Goal: Information Seeking & Learning: Learn about a topic

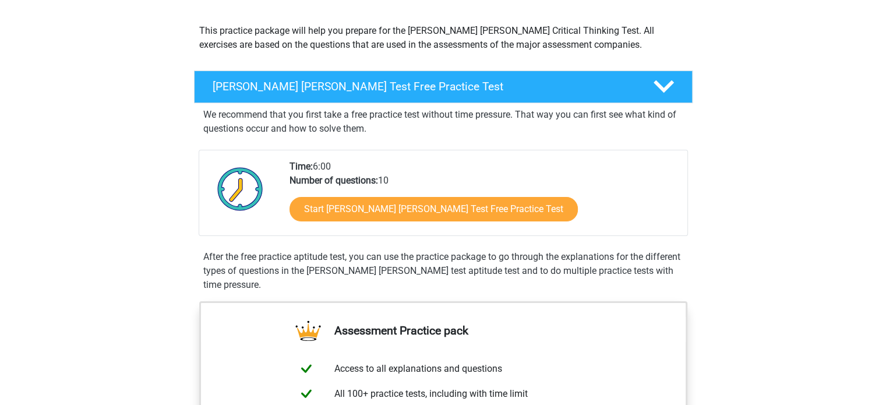
scroll to position [170, 0]
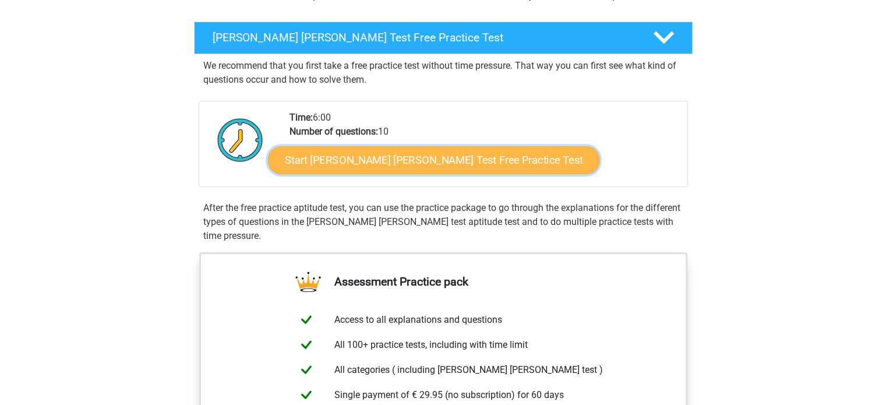
click at [378, 165] on link "Start Watson Glaser Test Free Practice Test" at bounding box center [434, 160] width 332 height 28
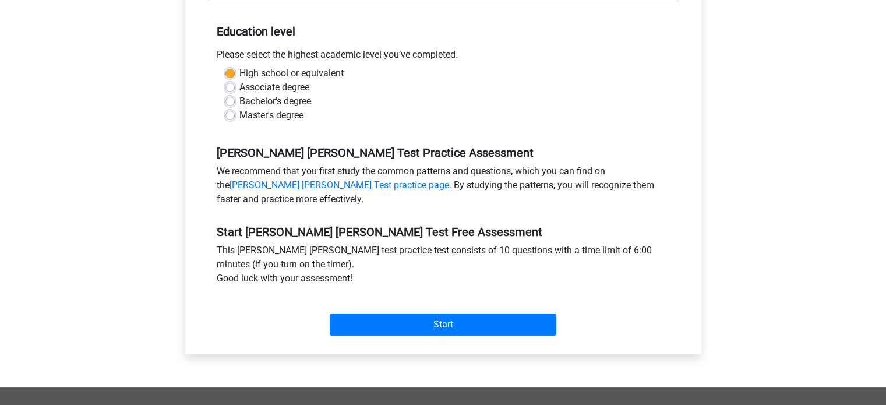
scroll to position [240, 0]
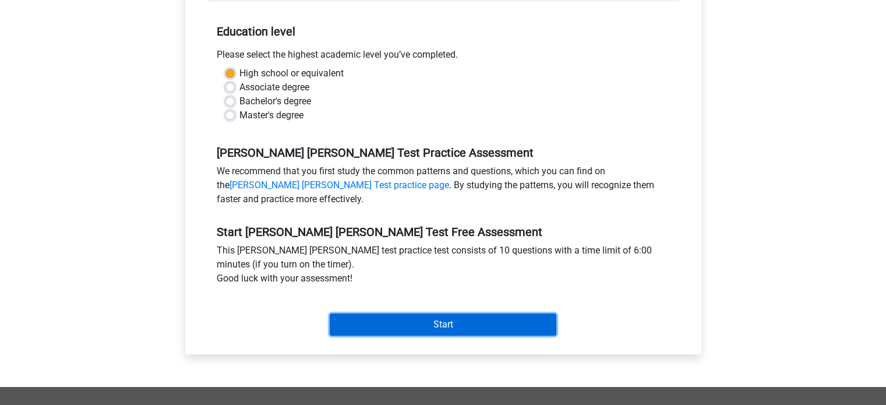
click at [499, 314] on input "Start" at bounding box center [443, 325] width 227 height 22
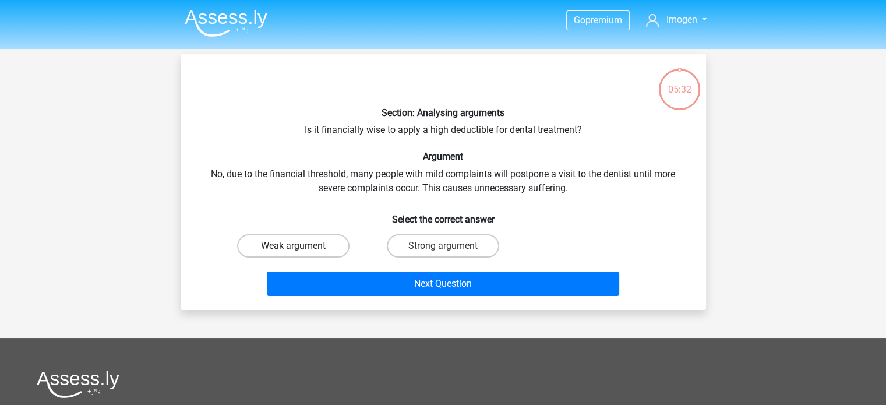
click at [295, 234] on label "Weak argument" at bounding box center [293, 245] width 112 height 23
click at [295, 246] on input "Weak argument" at bounding box center [297, 250] width 8 height 8
radio input "true"
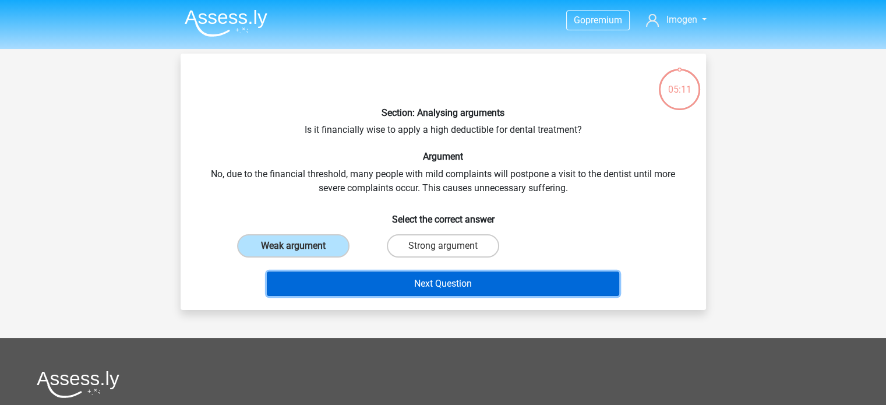
click at [536, 286] on button "Next Question" at bounding box center [443, 284] width 353 height 24
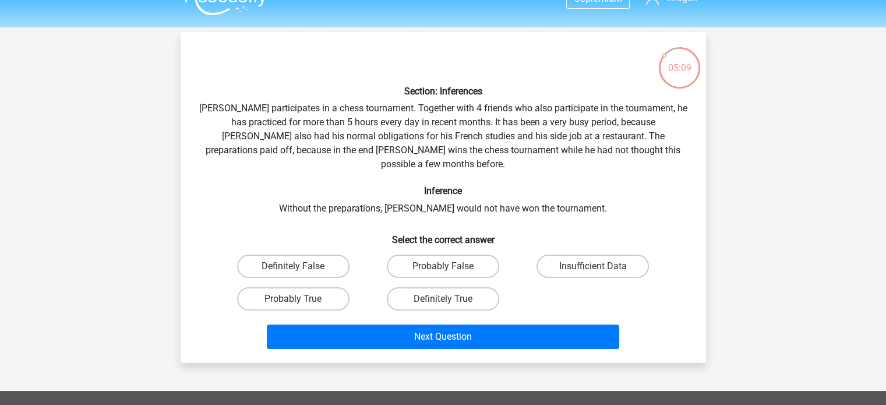
scroll to position [19, 0]
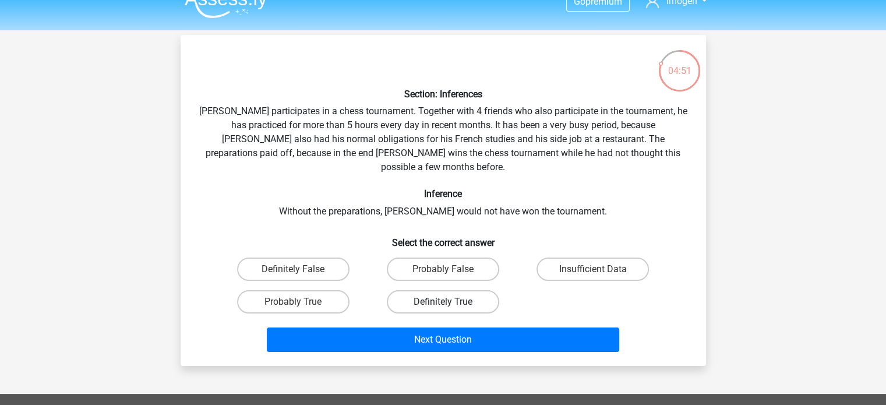
click at [457, 290] on label "Definitely True" at bounding box center [443, 301] width 112 height 23
click at [450, 302] on input "Definitely True" at bounding box center [447, 306] width 8 height 8
radio input "true"
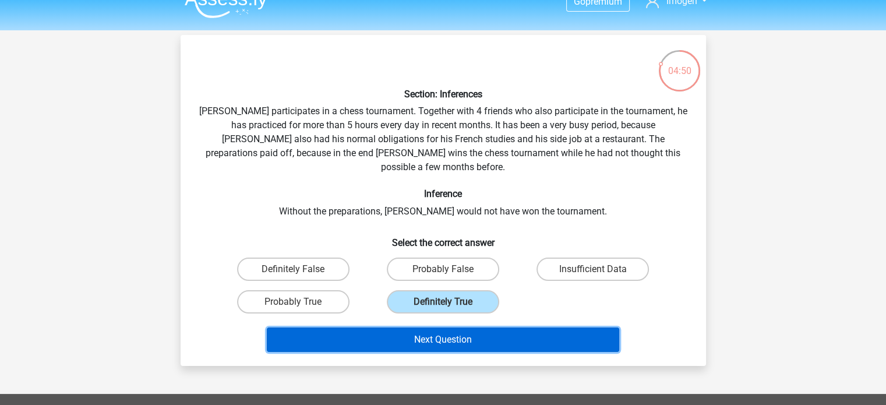
click at [429, 330] on button "Next Question" at bounding box center [443, 340] width 353 height 24
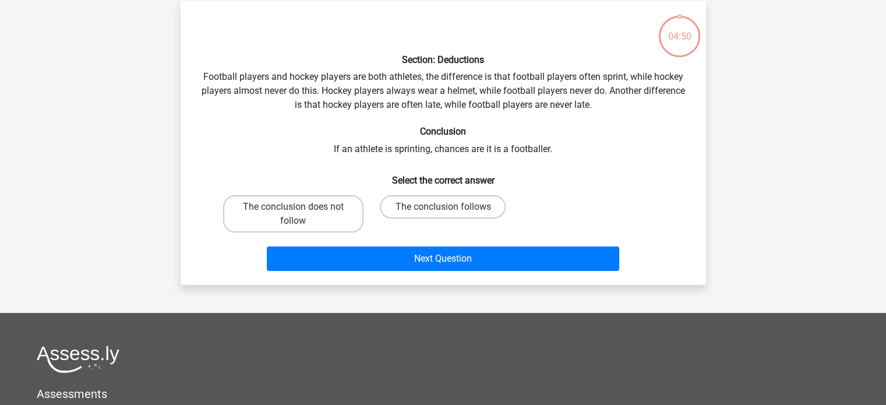
scroll to position [54, 0]
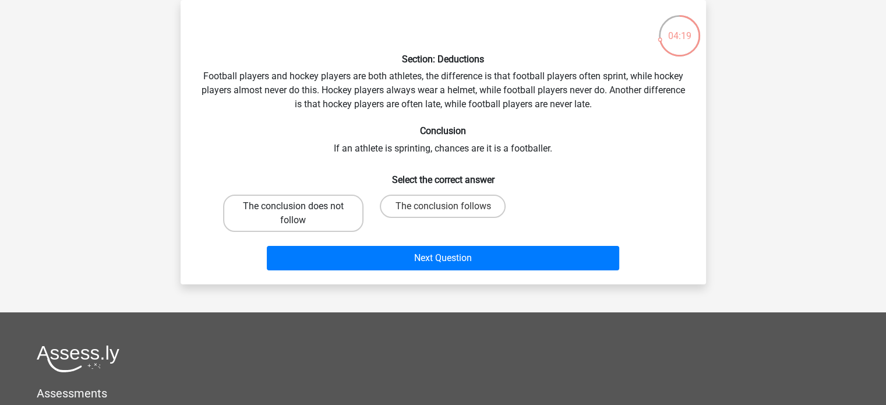
click at [329, 206] on label "The conclusion does not follow" at bounding box center [293, 213] width 140 height 37
click at [301, 206] on input "The conclusion does not follow" at bounding box center [297, 210] width 8 height 8
radio input "true"
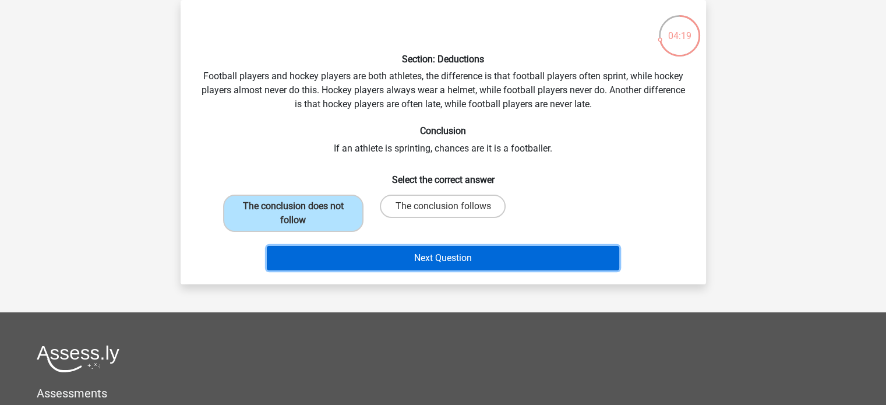
click at [392, 258] on button "Next Question" at bounding box center [443, 258] width 353 height 24
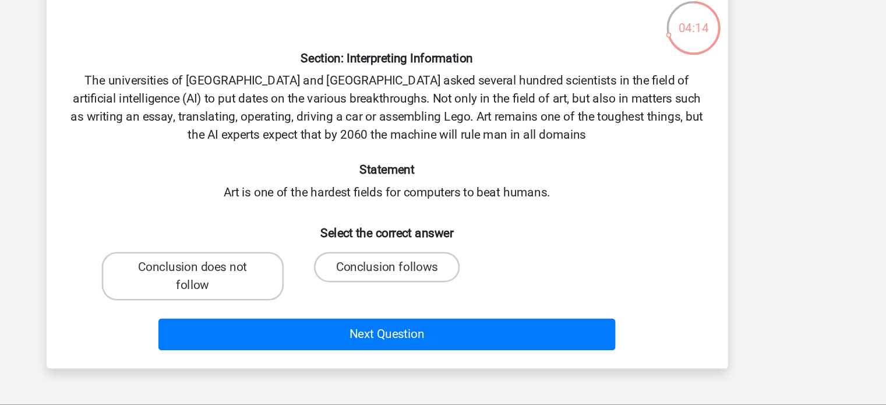
scroll to position [29, 0]
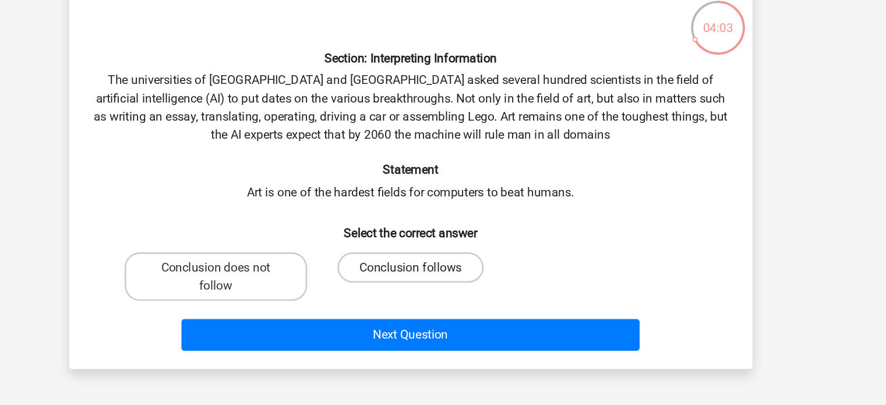
click at [421, 245] on label "Conclusion follows" at bounding box center [443, 245] width 112 height 23
click at [443, 245] on input "Conclusion follows" at bounding box center [447, 249] width 8 height 8
radio input "true"
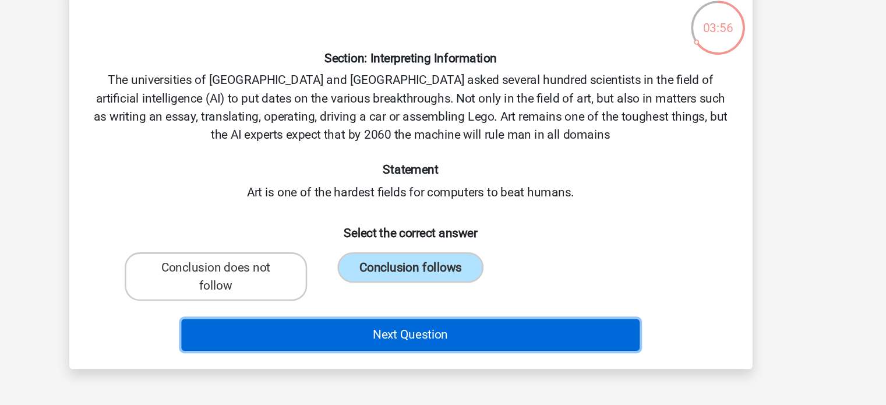
click at [414, 294] on button "Next Question" at bounding box center [443, 297] width 353 height 24
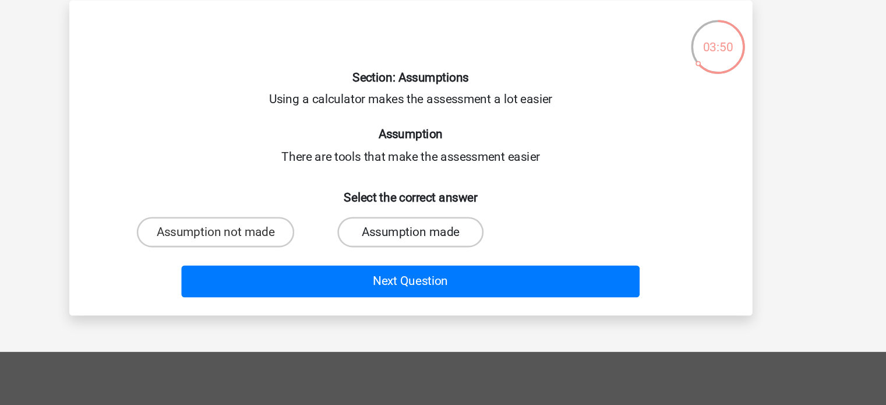
click at [413, 206] on label "Assumption made" at bounding box center [443, 203] width 112 height 23
click at [443, 206] on input "Assumption made" at bounding box center [447, 207] width 8 height 8
radio input "true"
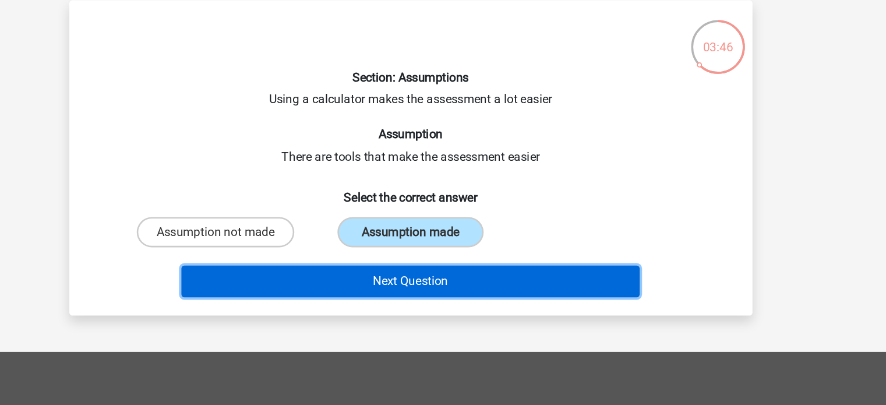
click at [501, 241] on button "Next Question" at bounding box center [443, 241] width 353 height 24
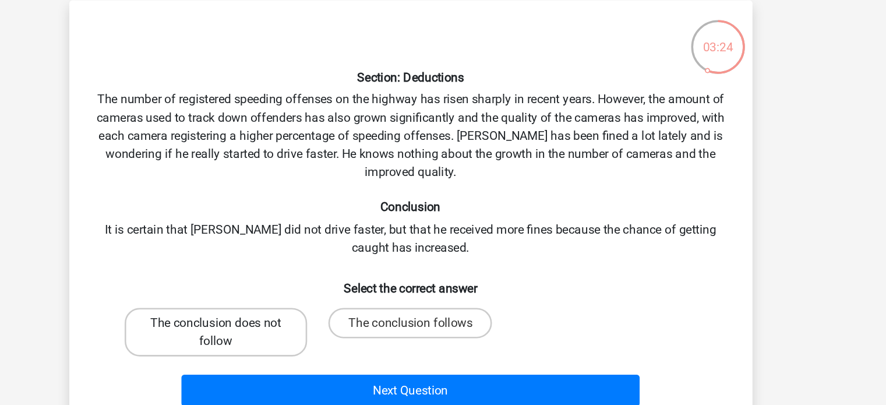
click at [252, 270] on label "The conclusion does not follow" at bounding box center [293, 280] width 140 height 37
click at [293, 273] on input "The conclusion does not follow" at bounding box center [297, 277] width 8 height 8
radio input "true"
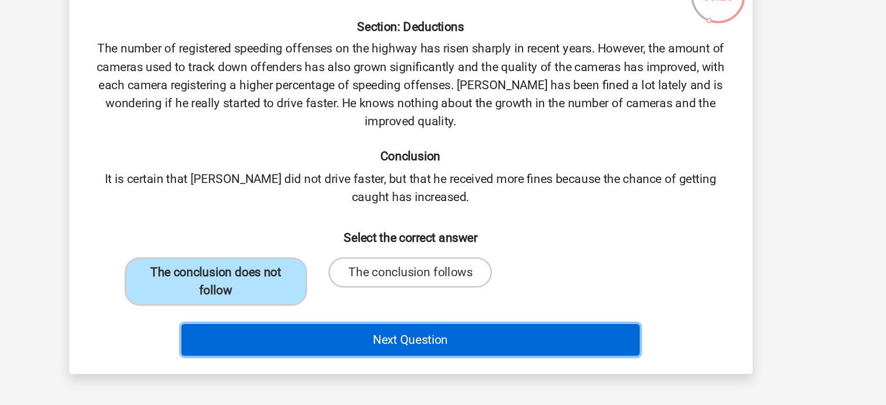
click at [397, 317] on button "Next Question" at bounding box center [443, 325] width 353 height 24
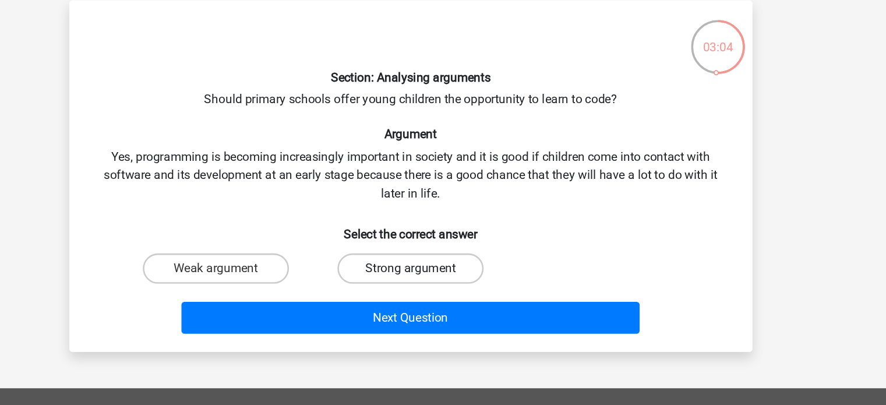
click at [424, 238] on label "Strong argument" at bounding box center [443, 231] width 112 height 23
click at [443, 238] on input "Strong argument" at bounding box center [447, 235] width 8 height 8
radio input "true"
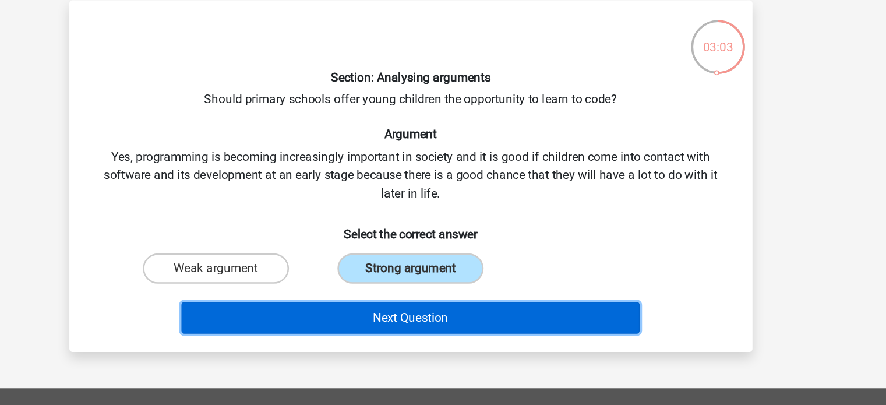
click at [417, 266] on button "Next Question" at bounding box center [443, 269] width 353 height 24
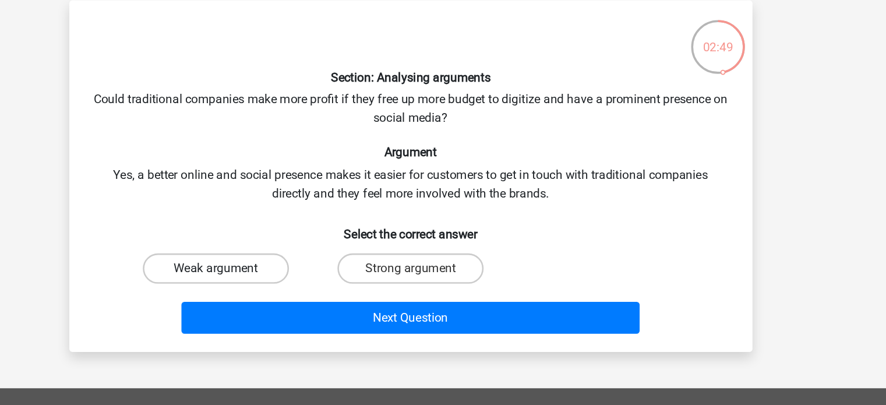
click at [336, 235] on label "Weak argument" at bounding box center [293, 231] width 112 height 23
click at [301, 235] on input "Weak argument" at bounding box center [297, 235] width 8 height 8
radio input "true"
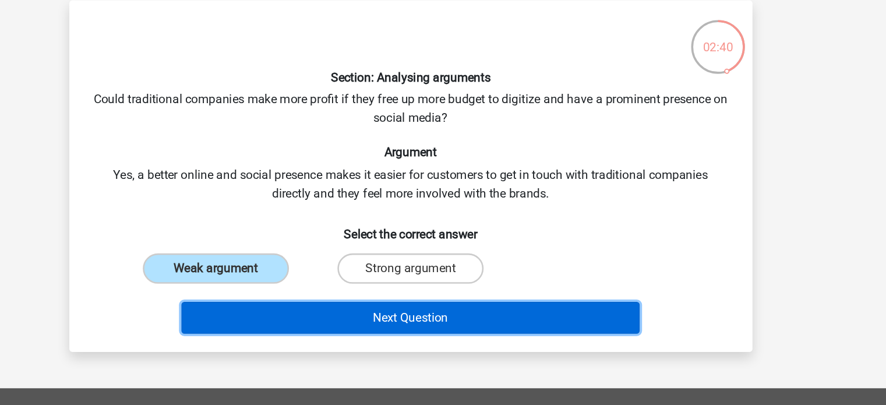
click at [364, 267] on button "Next Question" at bounding box center [443, 269] width 353 height 24
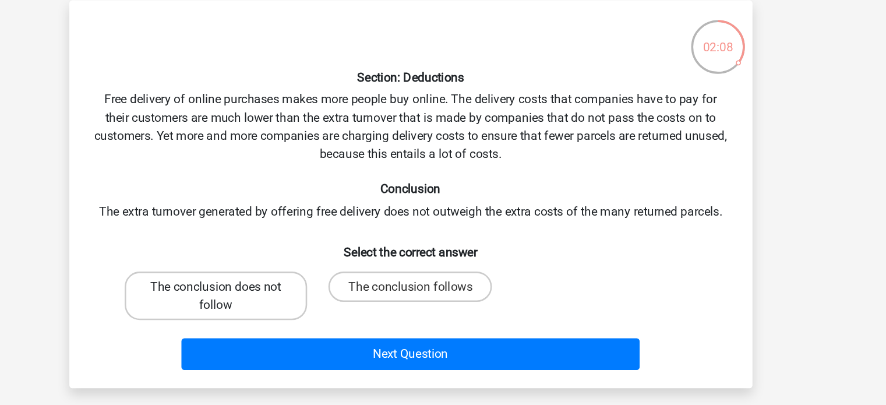
click at [333, 251] on label "The conclusion does not follow" at bounding box center [293, 252] width 140 height 37
click at [301, 251] on input "The conclusion does not follow" at bounding box center [297, 249] width 8 height 8
radio input "true"
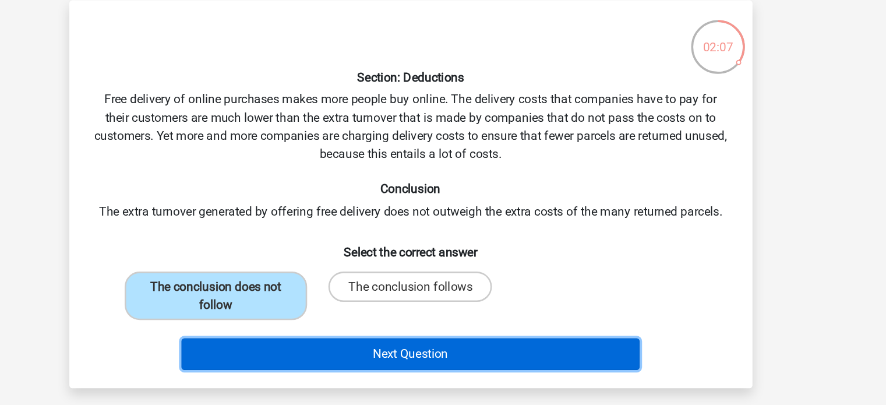
click at [386, 299] on button "Next Question" at bounding box center [443, 297] width 353 height 24
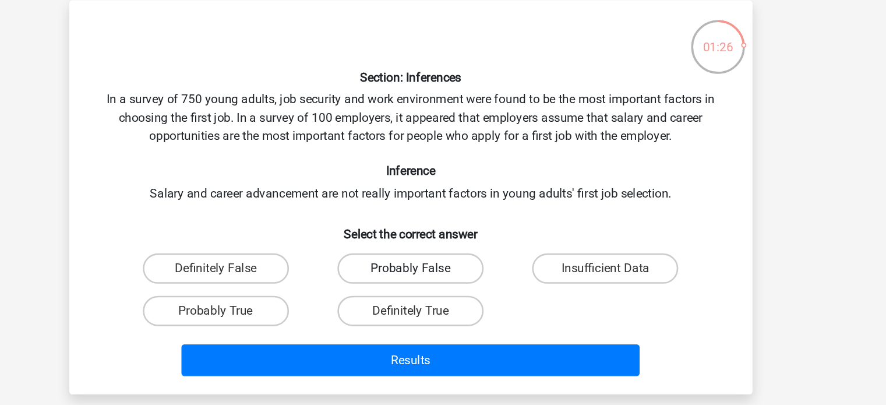
click at [431, 224] on label "Probably False" at bounding box center [443, 231] width 112 height 23
click at [443, 231] on input "Probably False" at bounding box center [447, 235] width 8 height 8
radio input "true"
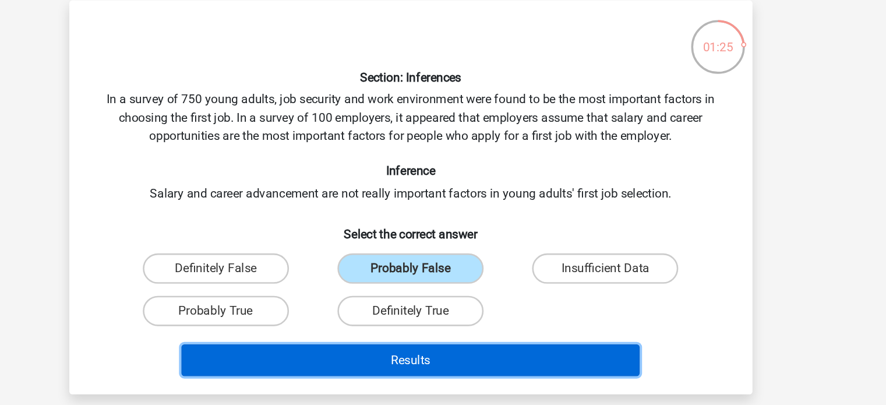
click at [420, 298] on button "Results" at bounding box center [443, 302] width 353 height 24
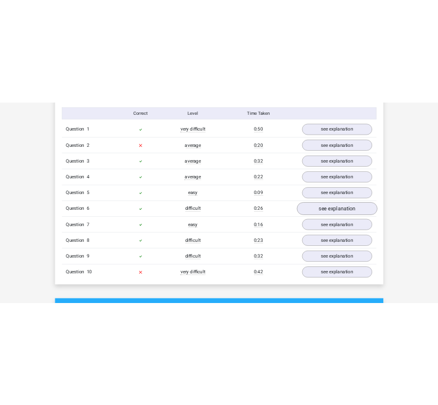
scroll to position [950, 0]
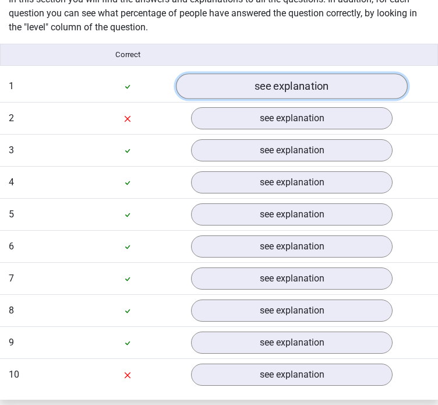
click at [234, 82] on link "see explanation" at bounding box center [292, 86] width 232 height 26
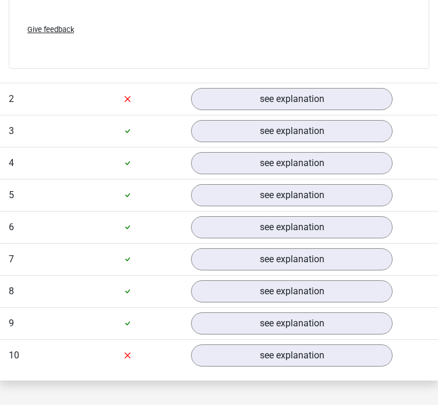
scroll to position [1286, 0]
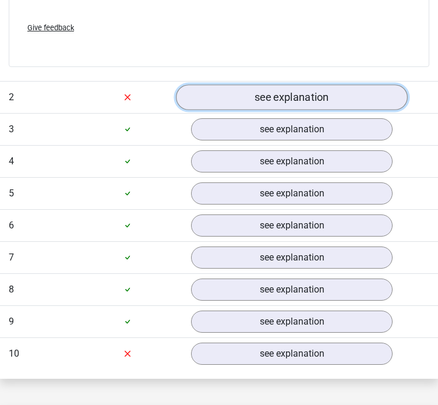
click at [223, 91] on link "see explanation" at bounding box center [292, 97] width 232 height 26
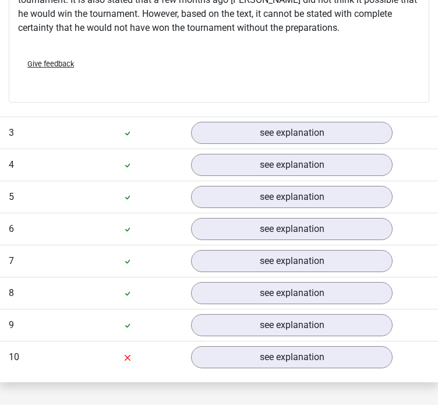
scroll to position [1701, 0]
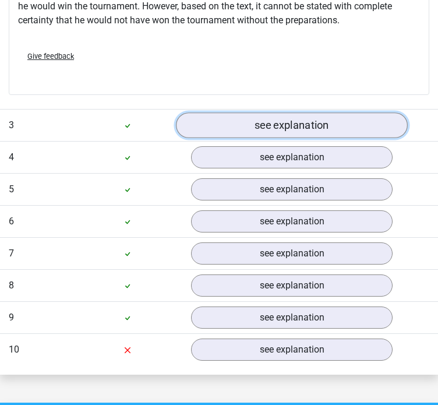
click at [266, 112] on link "see explanation" at bounding box center [292, 125] width 232 height 26
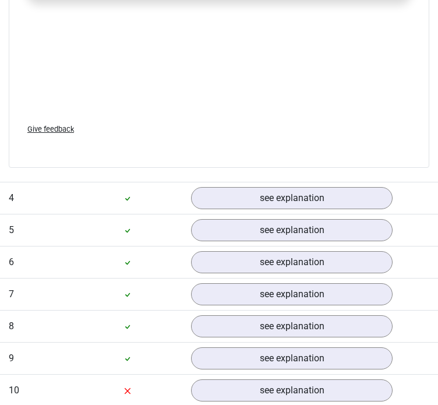
scroll to position [2287, 0]
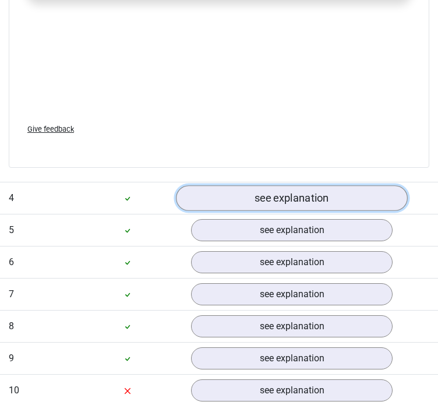
click at [280, 188] on link "see explanation" at bounding box center [292, 198] width 232 height 26
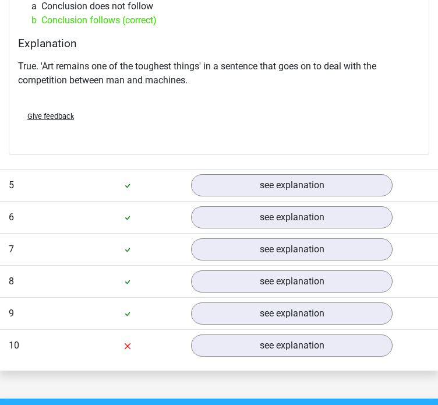
scroll to position [2661, 0]
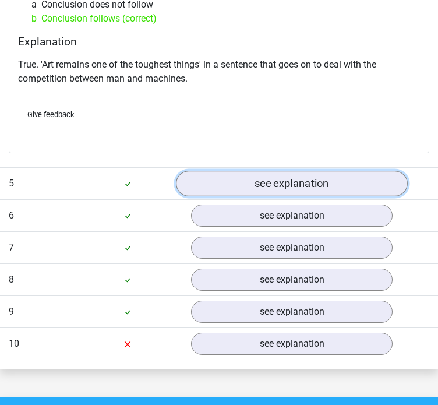
click at [317, 171] on link "see explanation" at bounding box center [292, 184] width 232 height 26
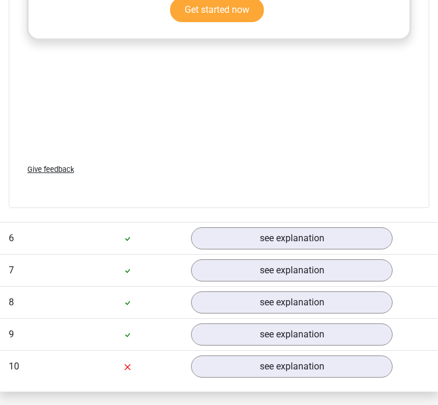
scroll to position [3253, 0]
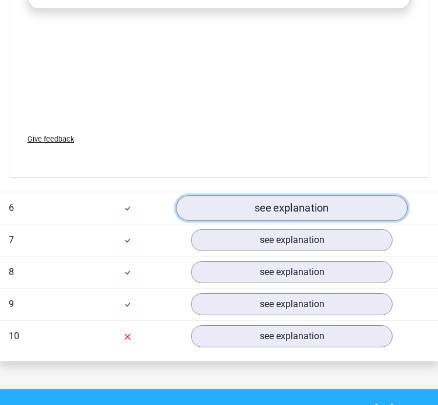
click at [265, 195] on link "see explanation" at bounding box center [292, 208] width 232 height 26
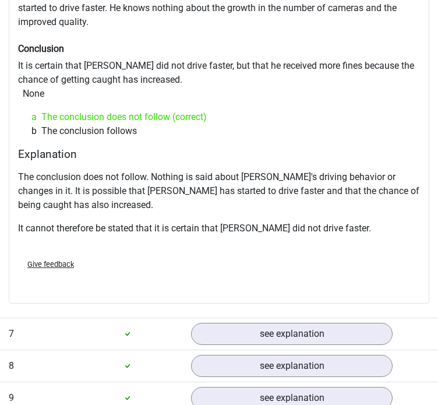
scroll to position [3570, 0]
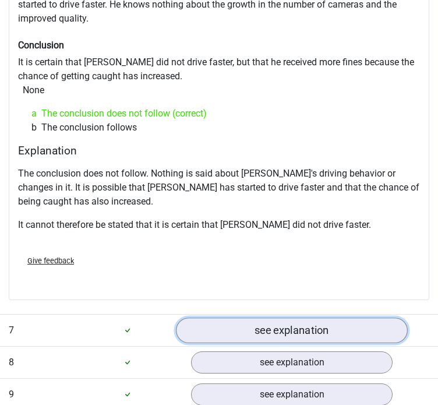
click at [259, 318] on link "see explanation" at bounding box center [292, 331] width 232 height 26
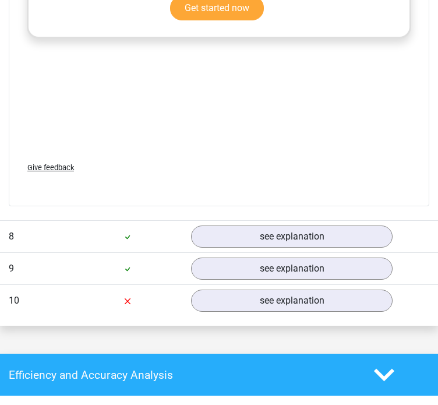
scroll to position [4310, 0]
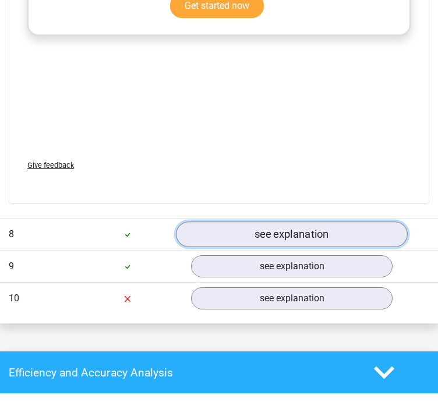
click at [306, 221] on link "see explanation" at bounding box center [292, 234] width 232 height 26
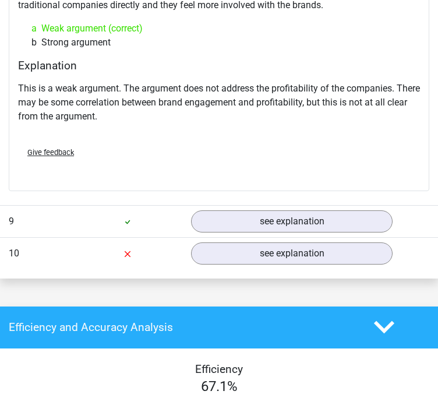
scroll to position [4674, 0]
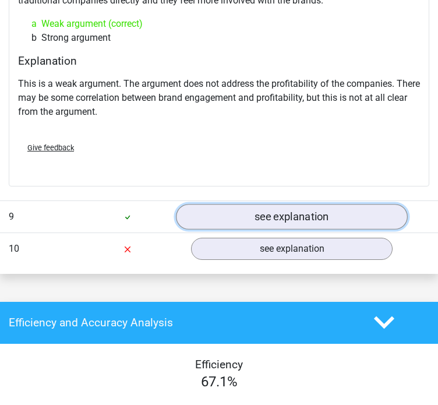
click at [286, 204] on link "see explanation" at bounding box center [292, 217] width 232 height 26
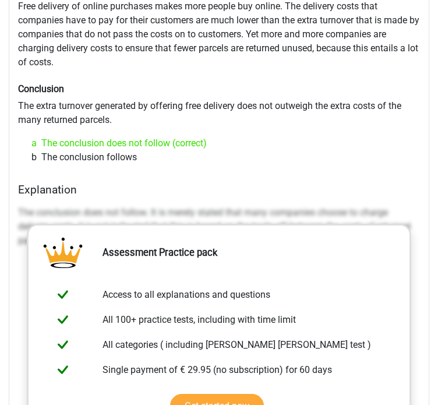
scroll to position [4942, 0]
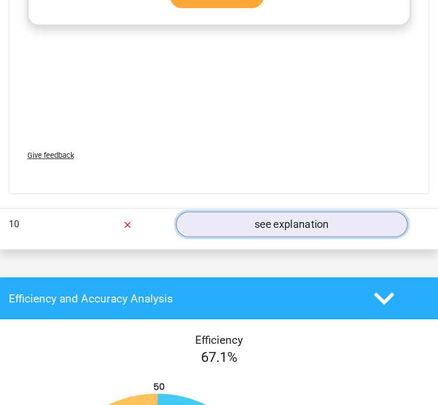
click at [281, 212] on link "see explanation" at bounding box center [292, 225] width 232 height 26
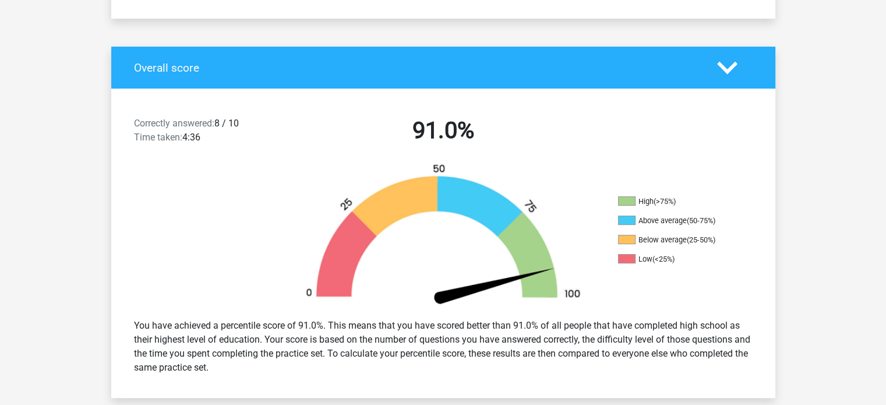
scroll to position [0, 0]
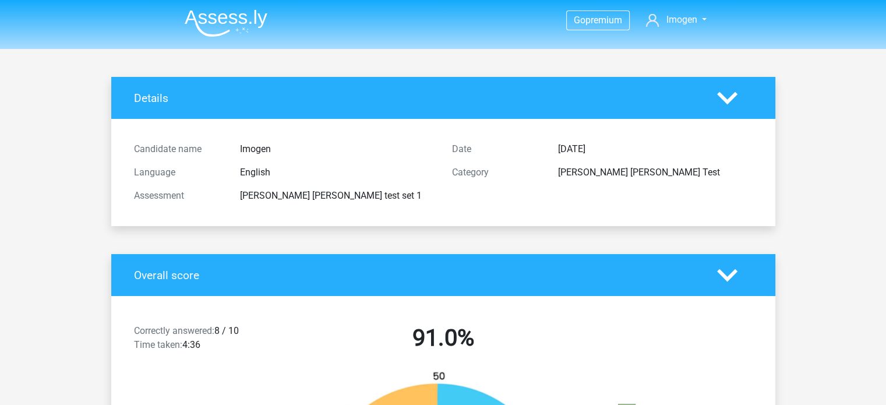
click at [721, 103] on icon at bounding box center [727, 98] width 20 height 20
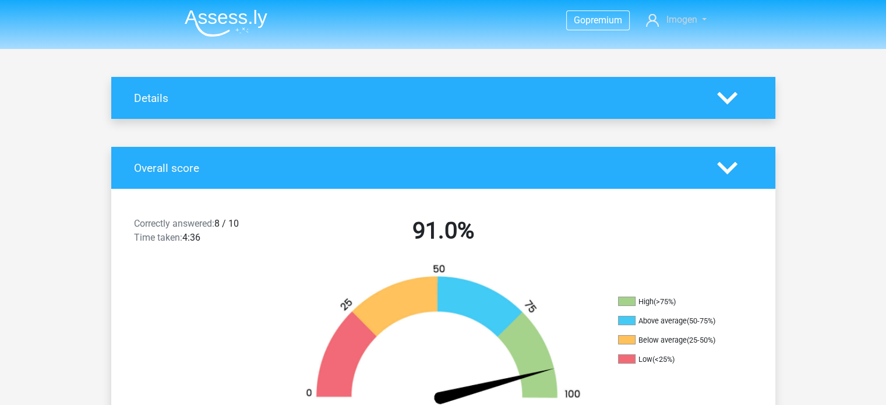
click at [683, 22] on span "Imogen" at bounding box center [681, 19] width 31 height 11
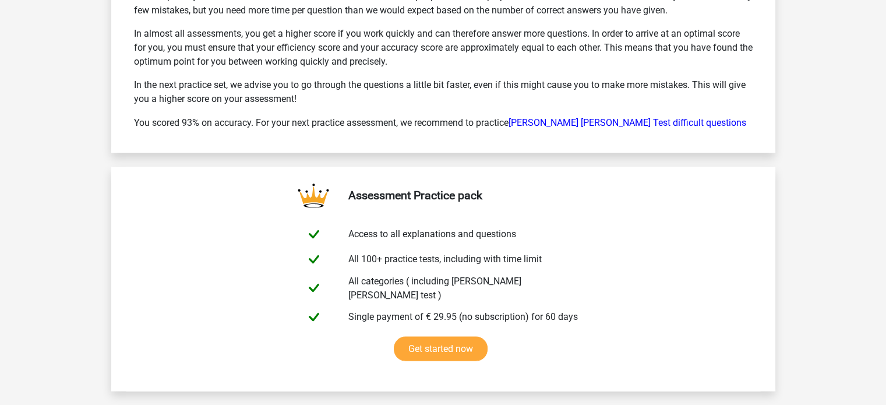
scroll to position [6801, 0]
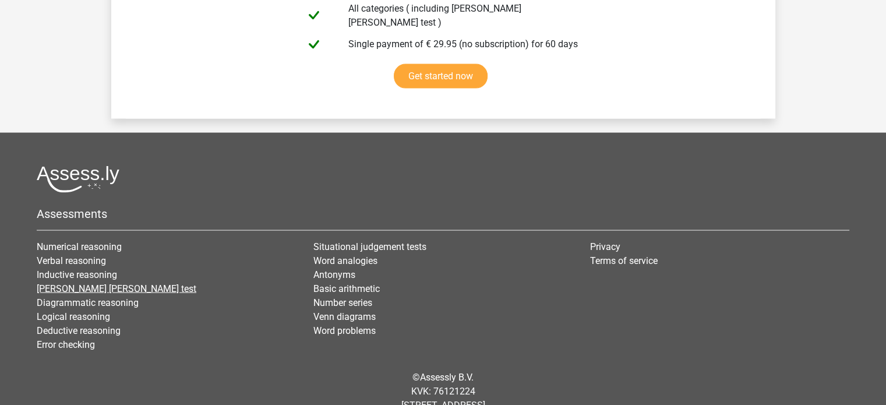
click at [84, 283] on link "[PERSON_NAME] [PERSON_NAME] test" at bounding box center [117, 288] width 160 height 11
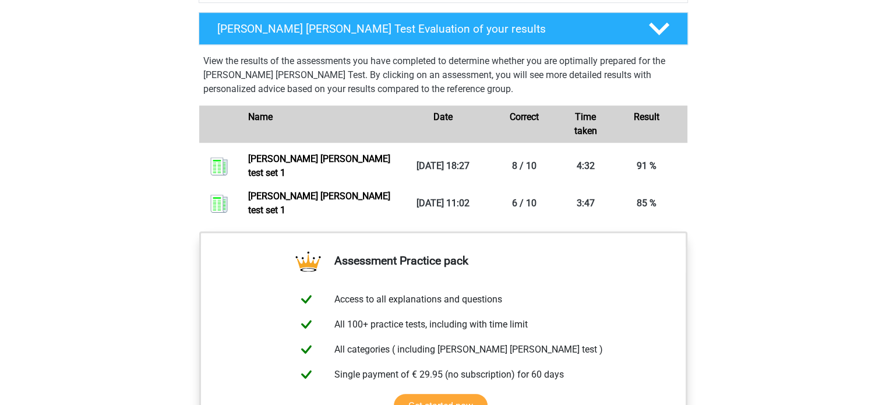
scroll to position [767, 0]
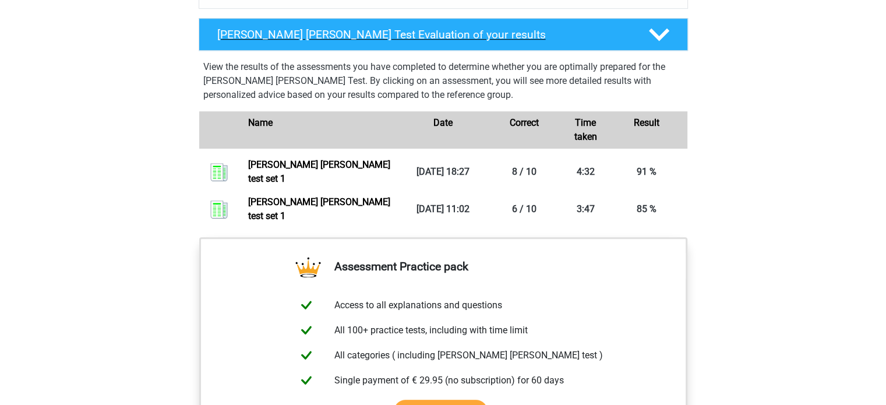
click at [667, 42] on icon at bounding box center [659, 34] width 20 height 20
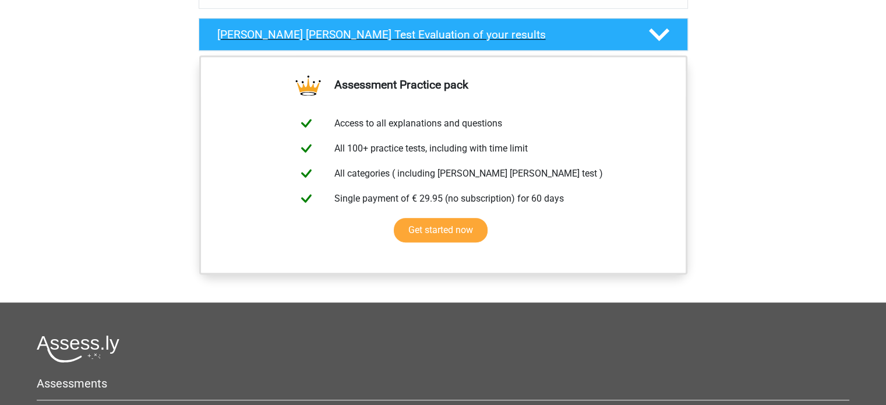
click at [666, 38] on icon at bounding box center [659, 34] width 20 height 20
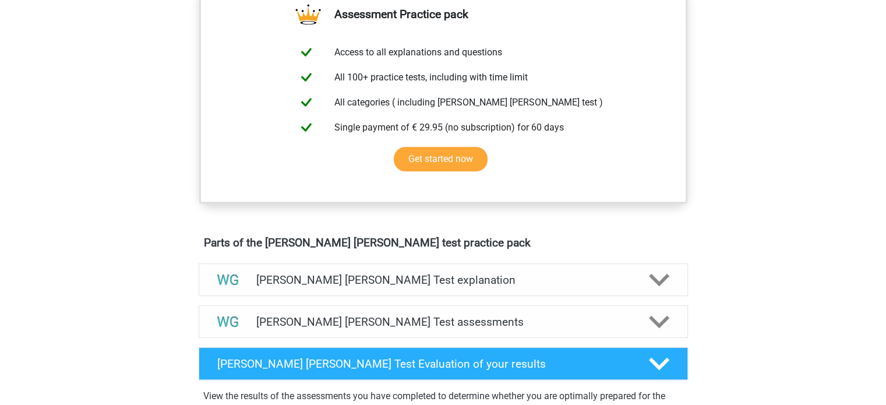
scroll to position [435, 0]
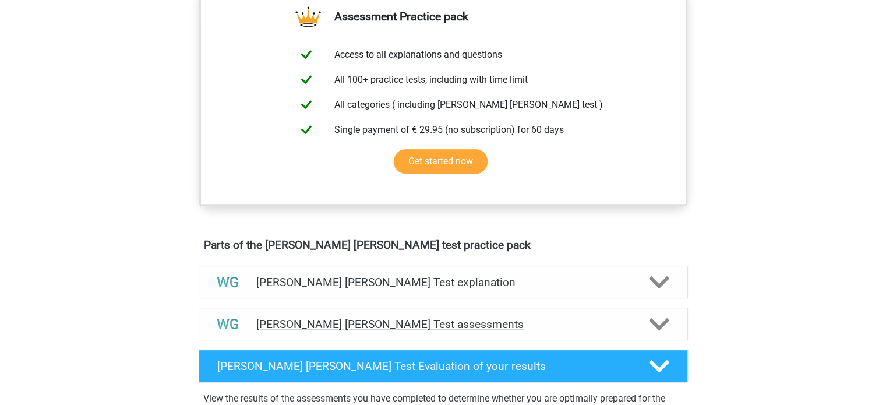
click at [640, 315] on div at bounding box center [658, 324] width 39 height 20
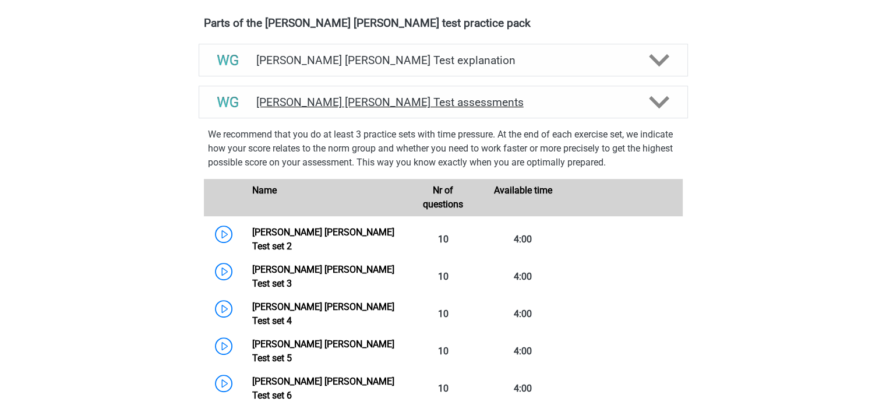
scroll to position [667, 0]
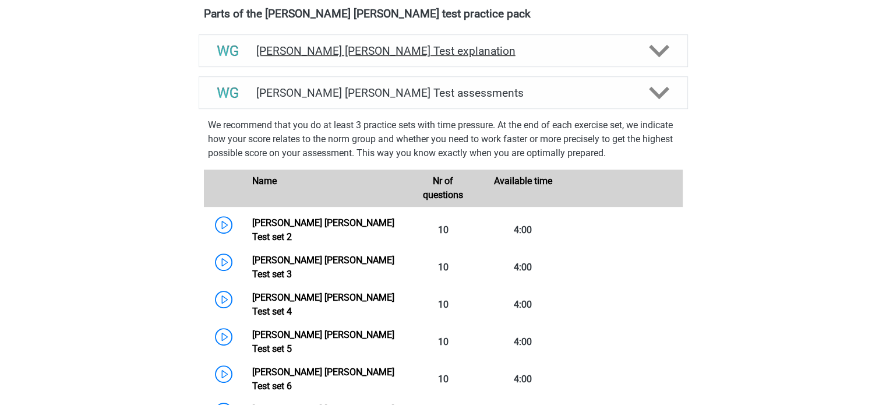
click at [660, 54] on polygon at bounding box center [659, 51] width 20 height 13
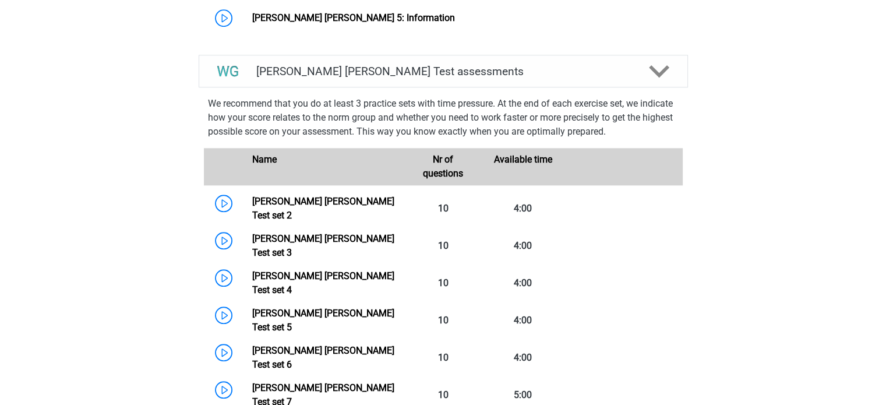
scroll to position [1096, 0]
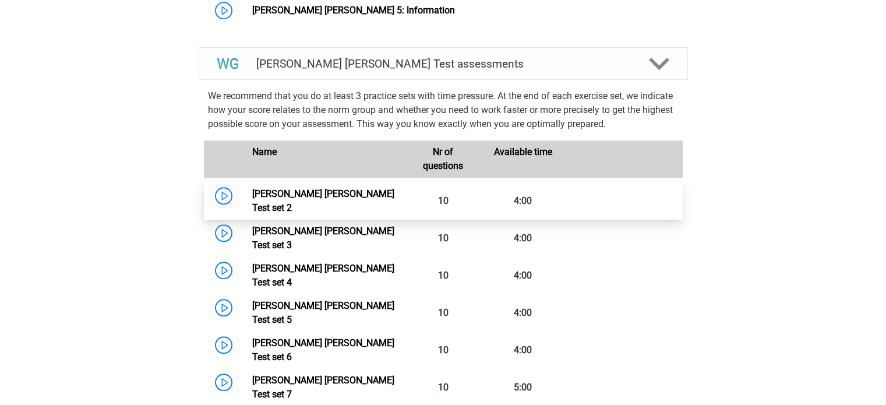
click at [395, 188] on link "Watson Glaser Test set 2" at bounding box center [323, 200] width 142 height 25
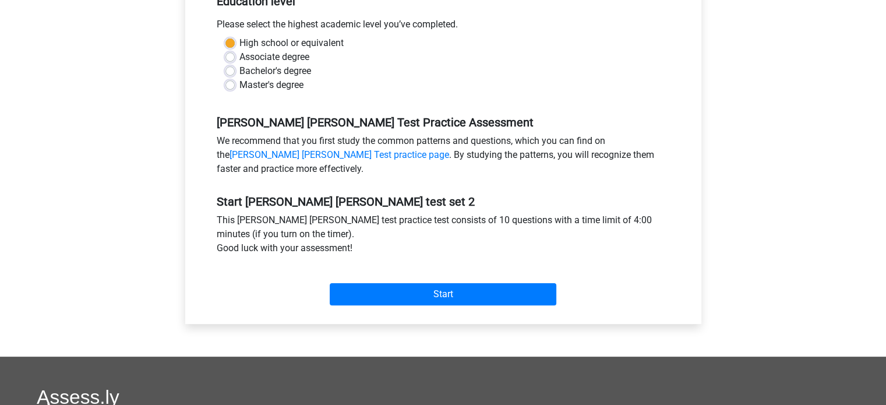
scroll to position [256, 0]
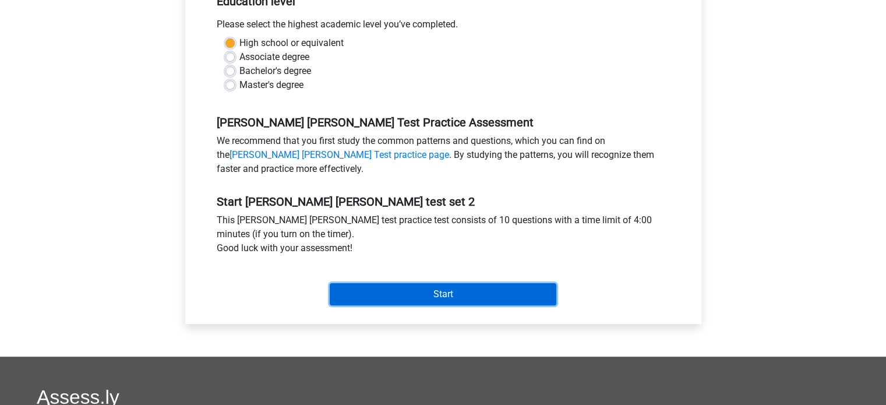
click at [434, 300] on input "Start" at bounding box center [443, 294] width 227 height 22
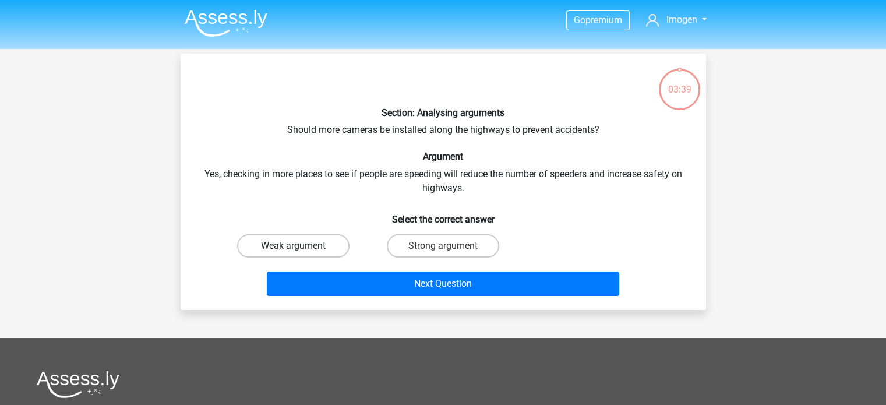
click at [311, 249] on label "Weak argument" at bounding box center [293, 245] width 112 height 23
click at [301, 249] on input "Weak argument" at bounding box center [297, 250] width 8 height 8
radio input "true"
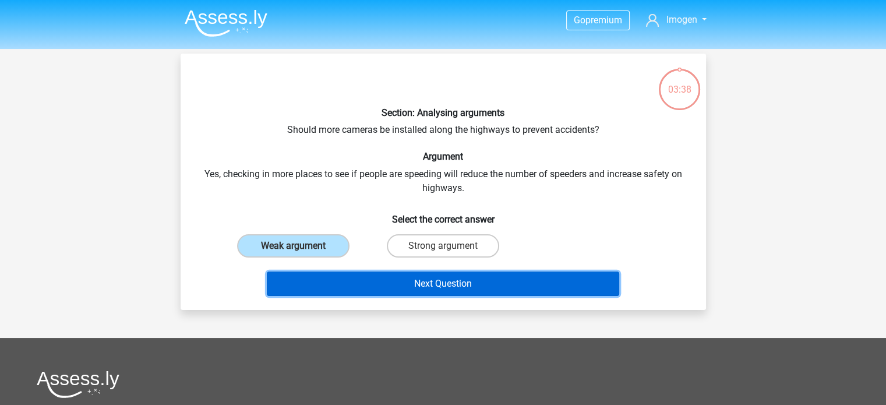
click at [349, 273] on button "Next Question" at bounding box center [443, 284] width 353 height 24
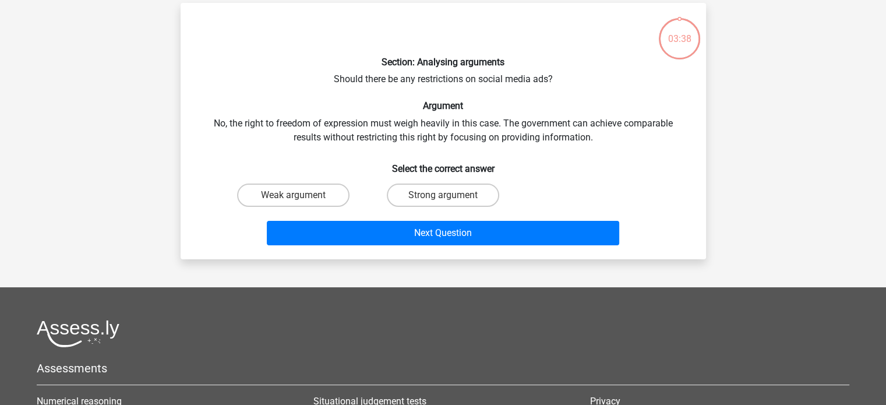
scroll to position [54, 0]
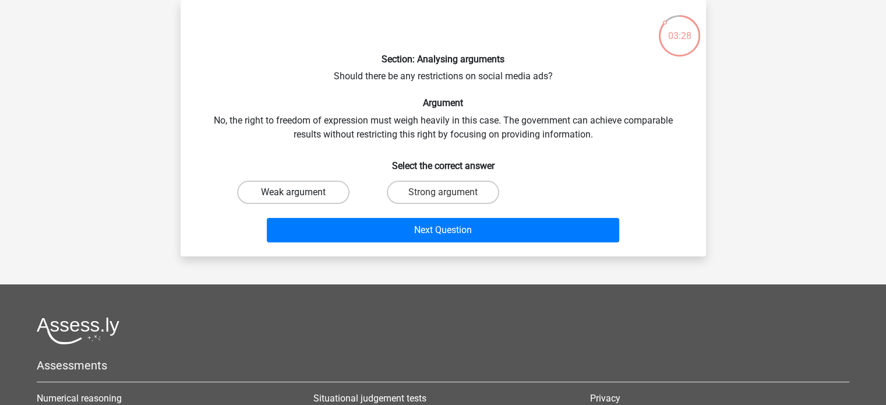
click at [341, 192] on label "Weak argument" at bounding box center [293, 192] width 112 height 23
click at [301, 192] on input "Weak argument" at bounding box center [297, 196] width 8 height 8
radio input "true"
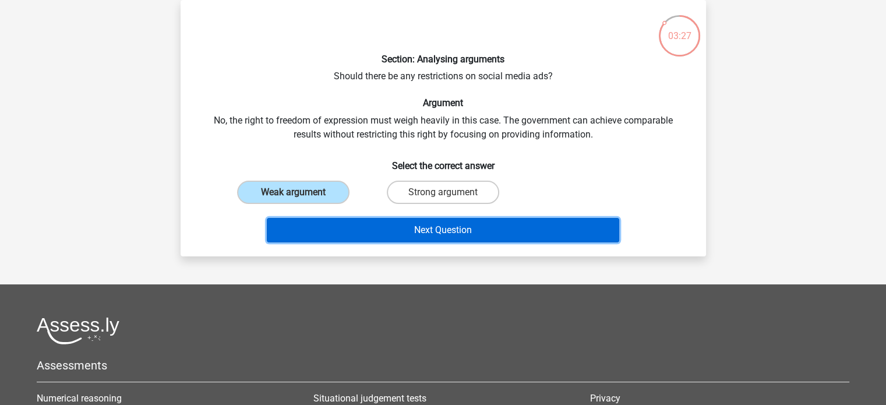
click at [353, 221] on button "Next Question" at bounding box center [443, 230] width 353 height 24
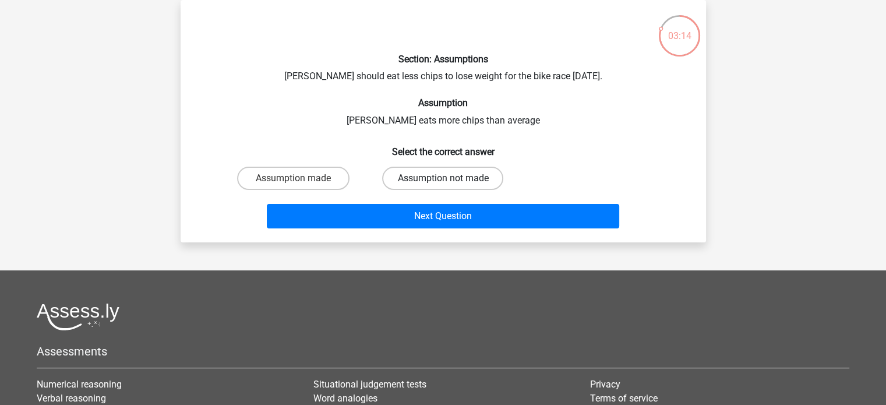
click at [419, 169] on label "Assumption not made" at bounding box center [442, 178] width 121 height 23
click at [443, 178] on input "Assumption not made" at bounding box center [447, 182] width 8 height 8
radio input "true"
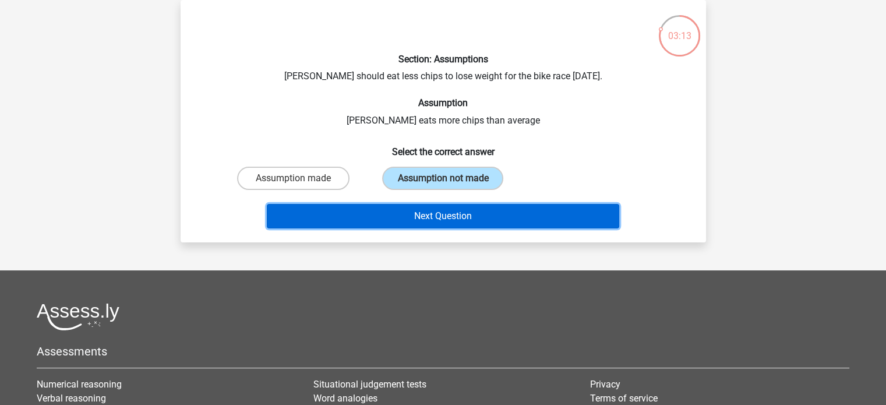
click at [405, 213] on button "Next Question" at bounding box center [443, 216] width 353 height 24
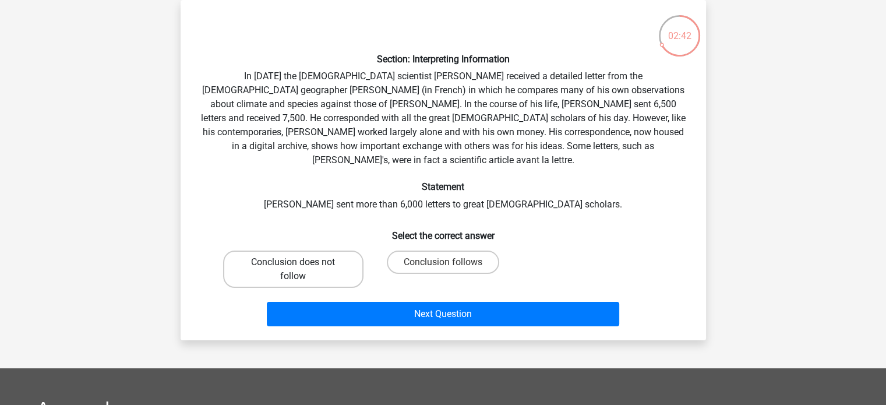
click at [298, 258] on label "Conclusion does not follow" at bounding box center [293, 269] width 140 height 37
click at [298, 262] on input "Conclusion does not follow" at bounding box center [297, 266] width 8 height 8
radio input "true"
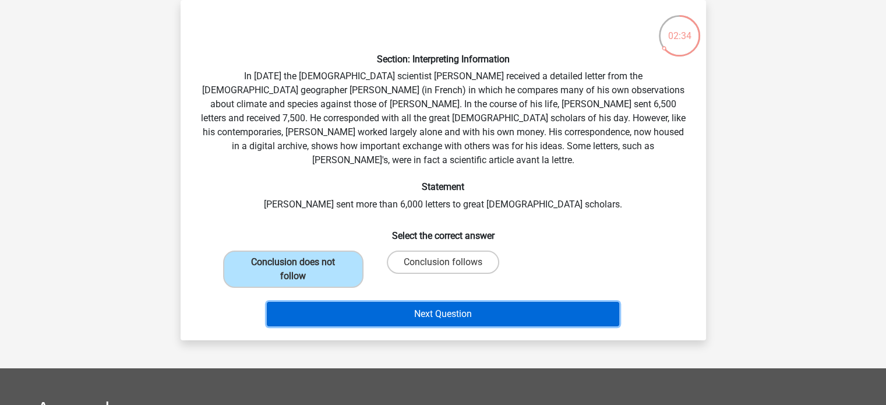
click at [395, 302] on button "Next Question" at bounding box center [443, 314] width 353 height 24
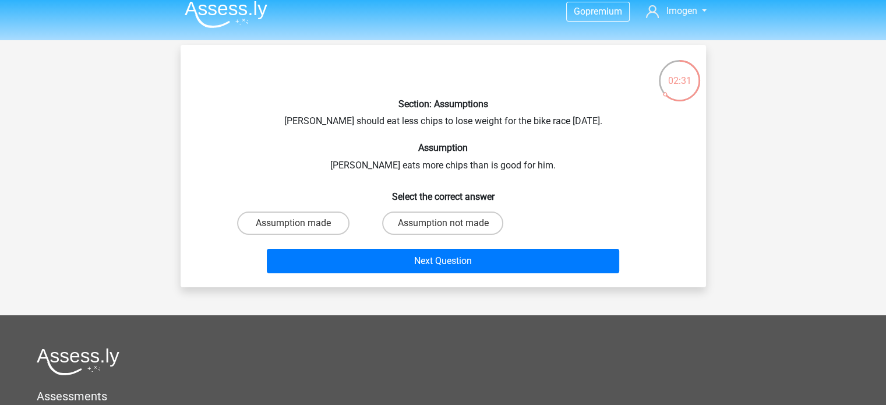
scroll to position [9, 0]
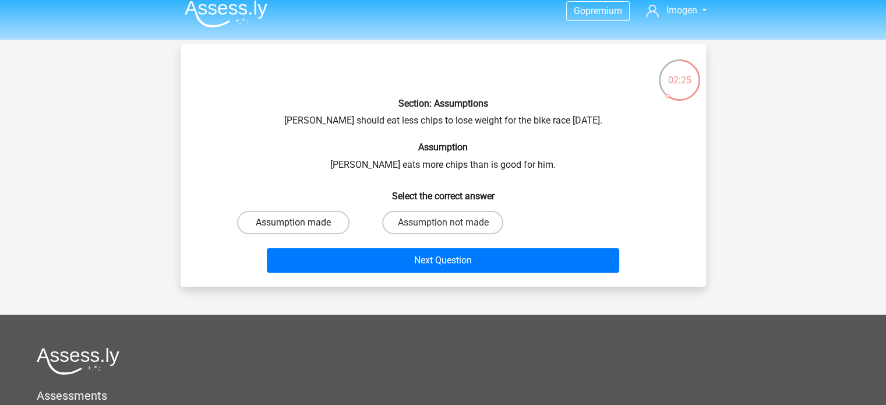
click at [266, 220] on label "Assumption made" at bounding box center [293, 222] width 112 height 23
click at [293, 223] on input "Assumption made" at bounding box center [297, 227] width 8 height 8
radio input "true"
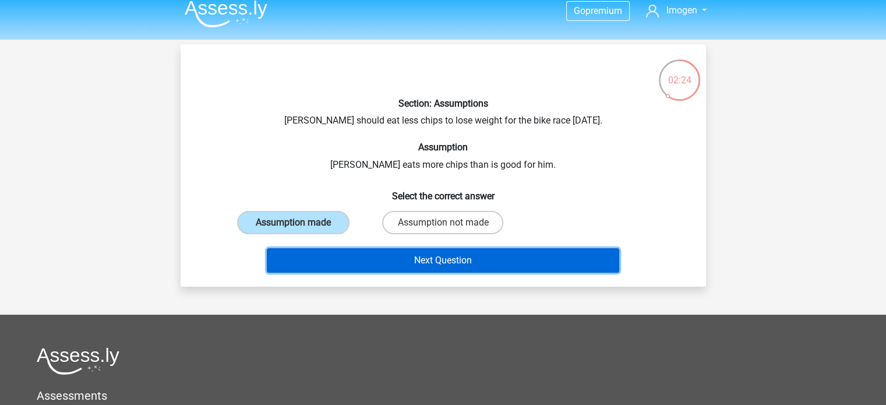
click at [329, 263] on button "Next Question" at bounding box center [443, 260] width 353 height 24
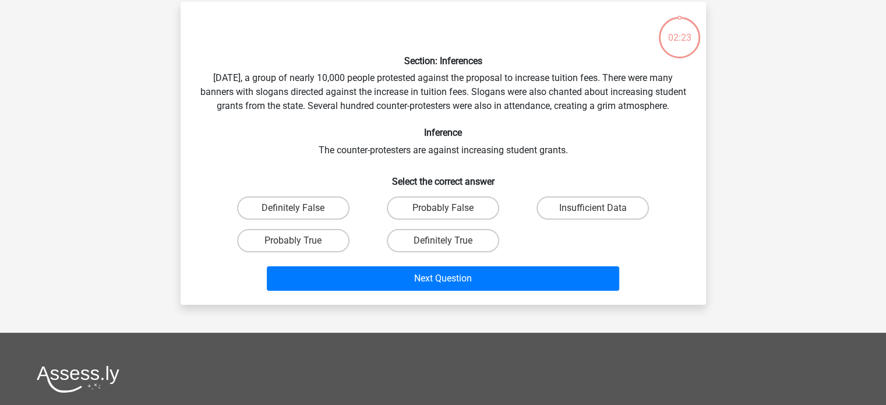
scroll to position [54, 0]
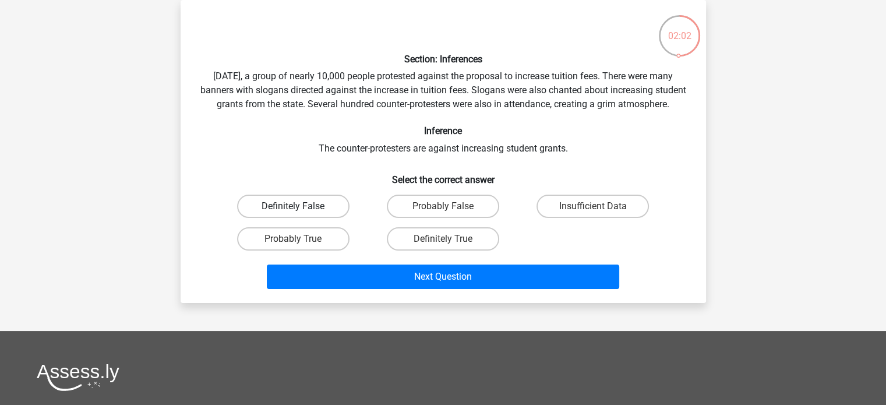
click at [310, 218] on label "Definitely False" at bounding box center [293, 206] width 112 height 23
click at [301, 214] on input "Definitely False" at bounding box center [297, 210] width 8 height 8
radio input "true"
click at [439, 218] on label "Probably False" at bounding box center [443, 206] width 112 height 23
click at [443, 214] on input "Probably False" at bounding box center [447, 210] width 8 height 8
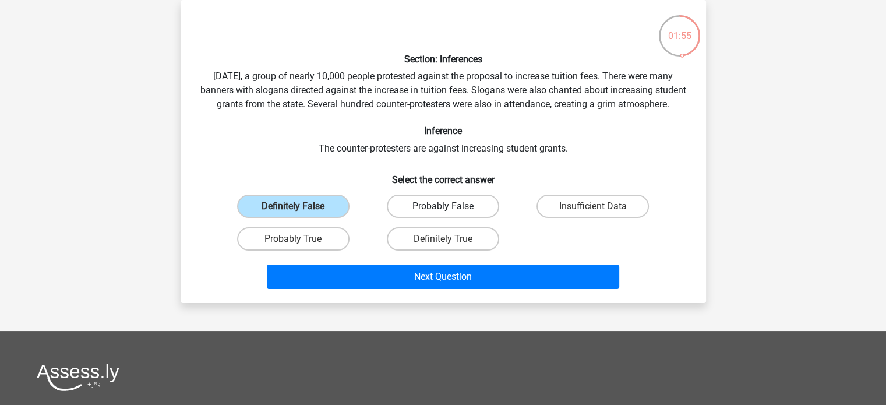
radio input "true"
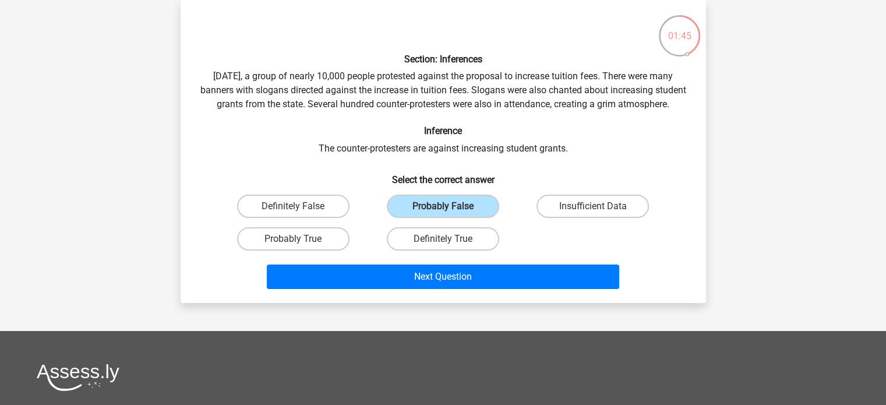
click at [597, 214] on input "Insufficient Data" at bounding box center [597, 210] width 8 height 8
radio input "true"
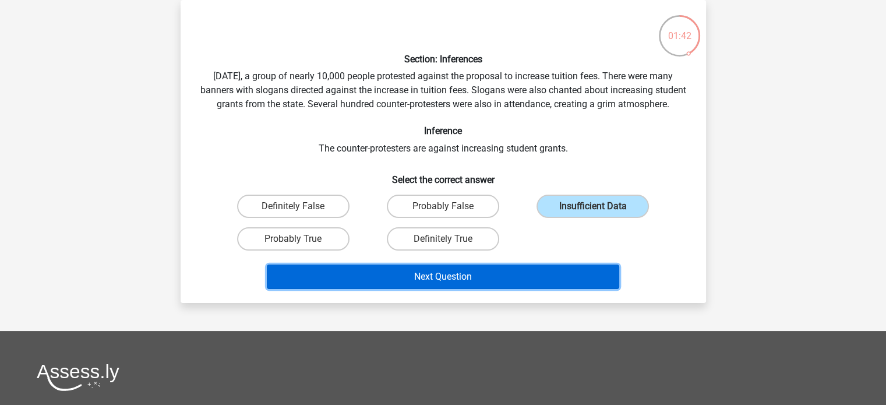
click at [531, 288] on button "Next Question" at bounding box center [443, 277] width 353 height 24
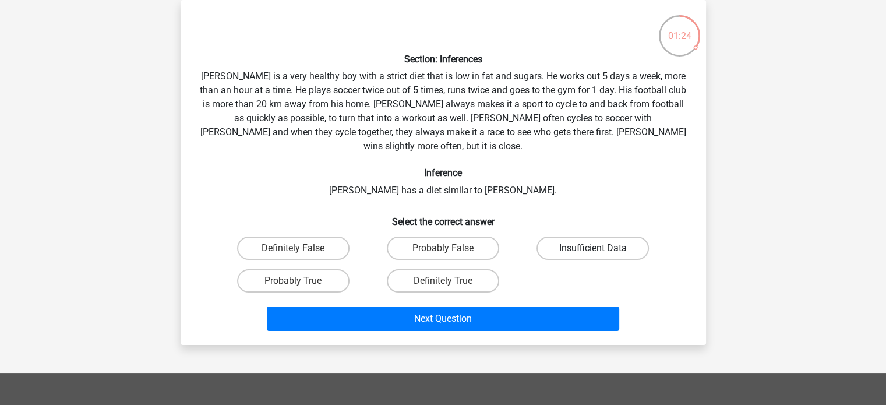
click at [611, 237] on label "Insufficient Data" at bounding box center [593, 248] width 112 height 23
click at [601, 248] on input "Insufficient Data" at bounding box center [597, 252] width 8 height 8
radio input "true"
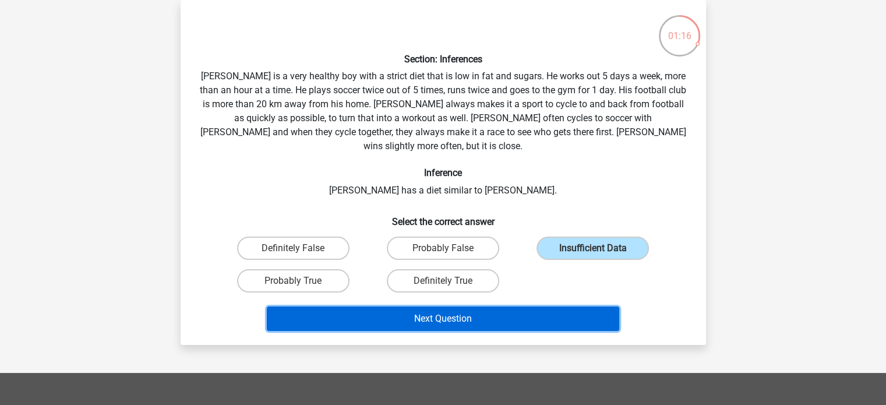
click at [528, 307] on button "Next Question" at bounding box center [443, 319] width 353 height 24
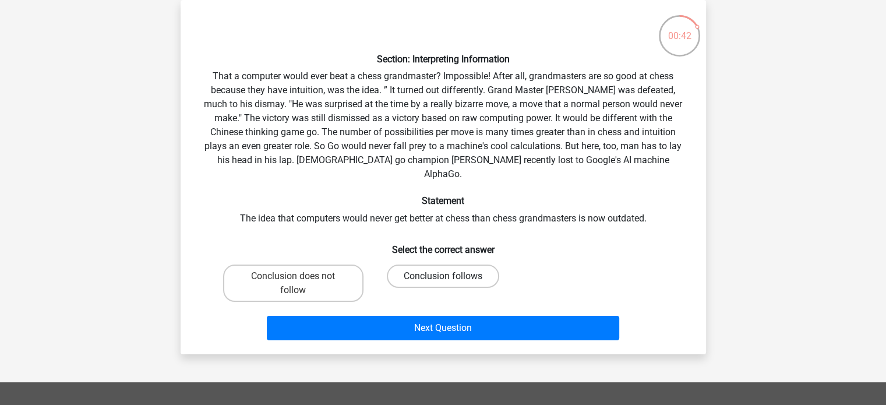
click at [473, 265] on label "Conclusion follows" at bounding box center [443, 276] width 112 height 23
click at [450, 276] on input "Conclusion follows" at bounding box center [447, 280] width 8 height 8
radio input "true"
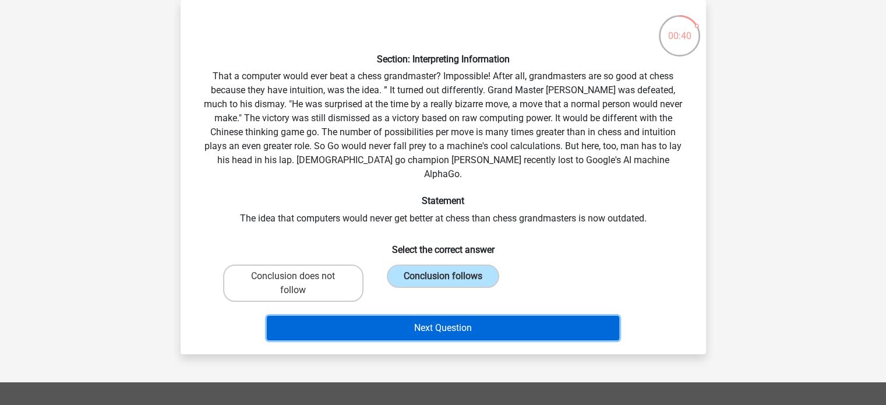
click at [436, 316] on button "Next Question" at bounding box center [443, 328] width 353 height 24
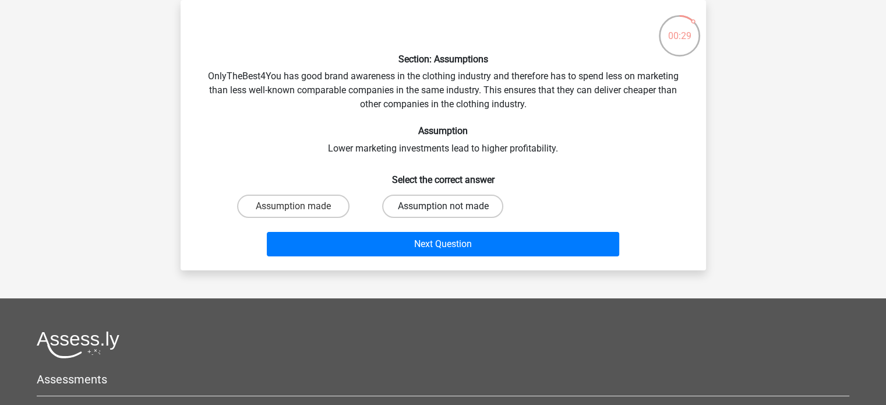
click at [431, 211] on label "Assumption not made" at bounding box center [442, 206] width 121 height 23
click at [443, 211] on input "Assumption not made" at bounding box center [447, 210] width 8 height 8
radio input "true"
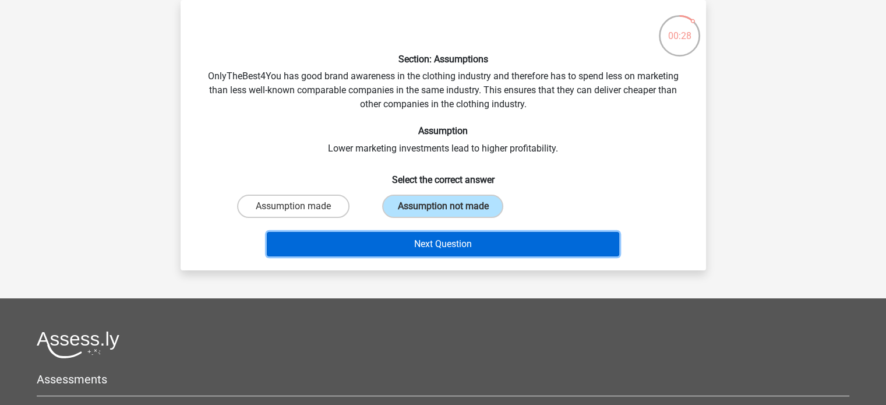
click at [427, 251] on button "Next Question" at bounding box center [443, 244] width 353 height 24
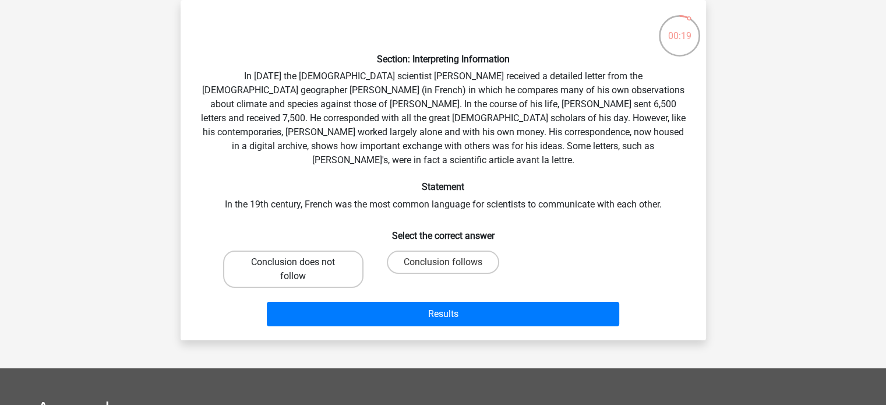
click at [301, 251] on label "Conclusion does not follow" at bounding box center [293, 269] width 140 height 37
click at [301, 262] on input "Conclusion does not follow" at bounding box center [297, 266] width 8 height 8
radio input "true"
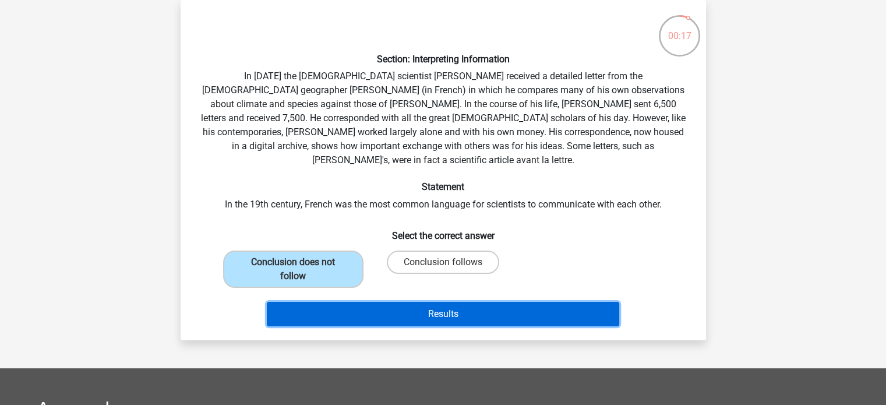
click at [402, 302] on button "Results" at bounding box center [443, 314] width 353 height 24
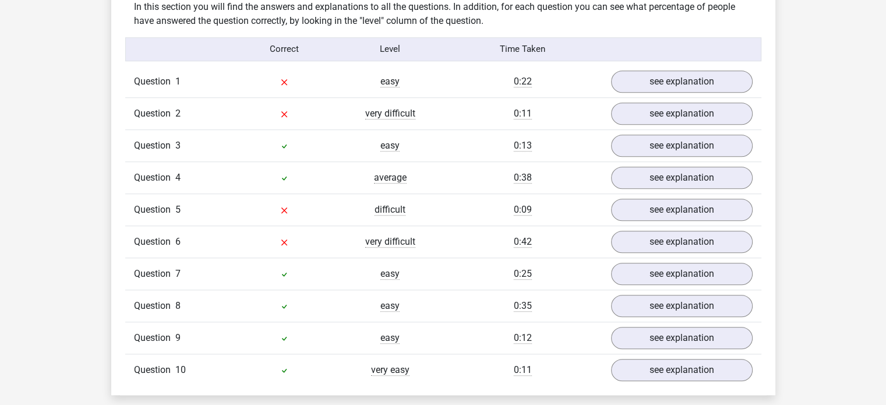
scroll to position [948, 0]
